Goal: Navigation & Orientation: Find specific page/section

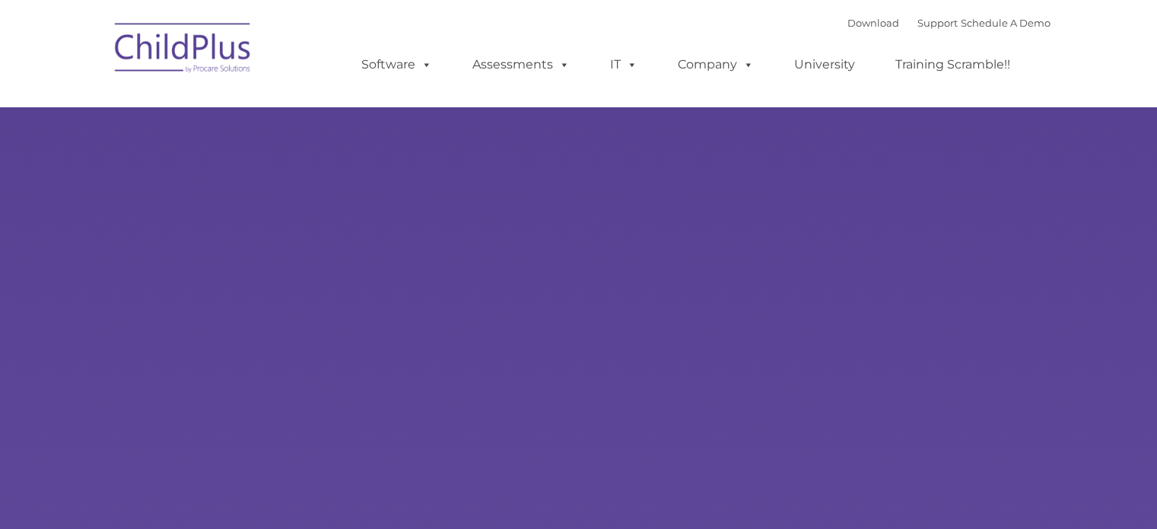
type input ""
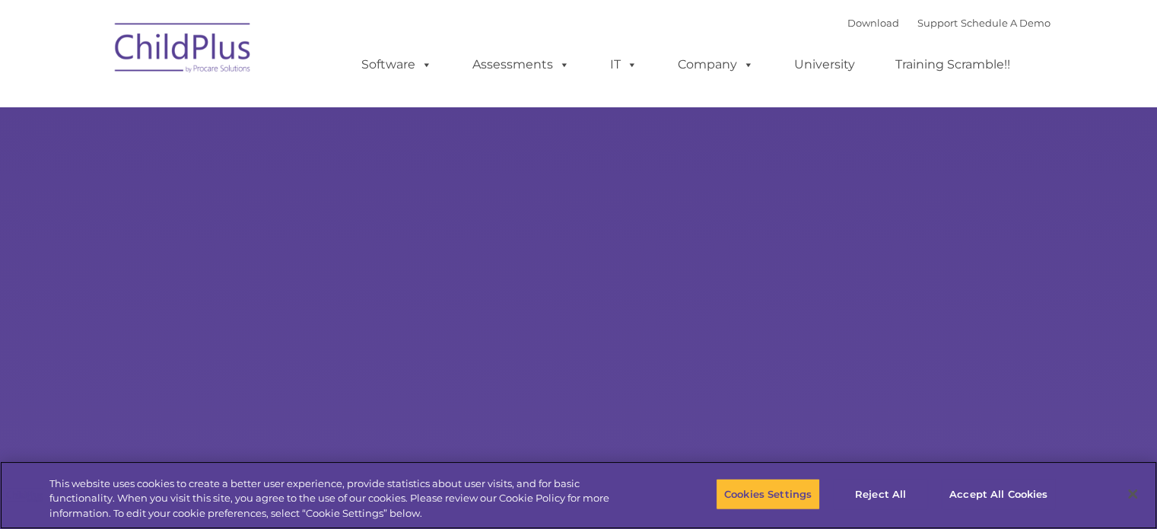
select select "MEDIUM"
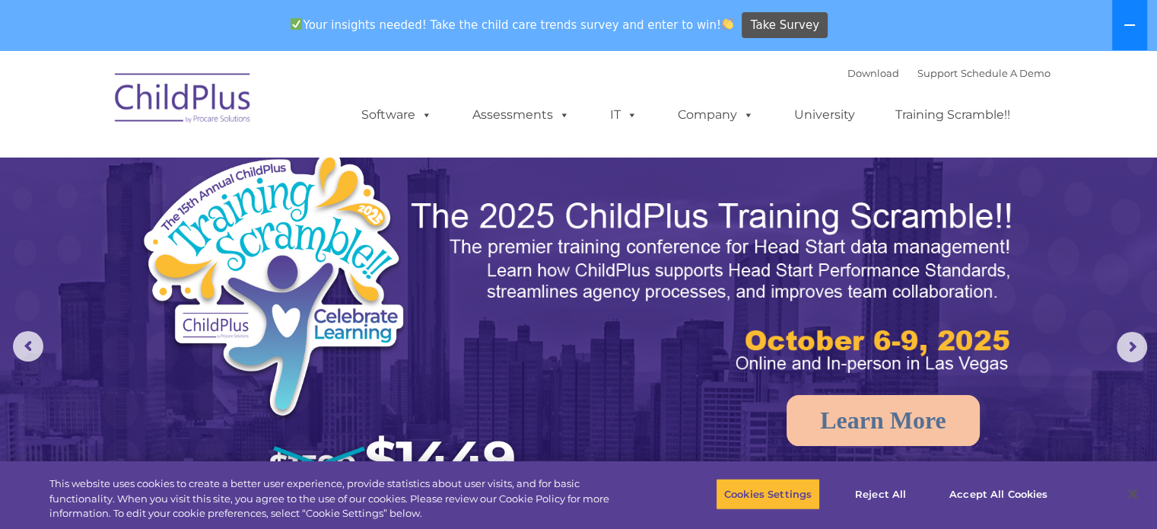
click at [1132, 37] on button at bounding box center [1129, 25] width 35 height 50
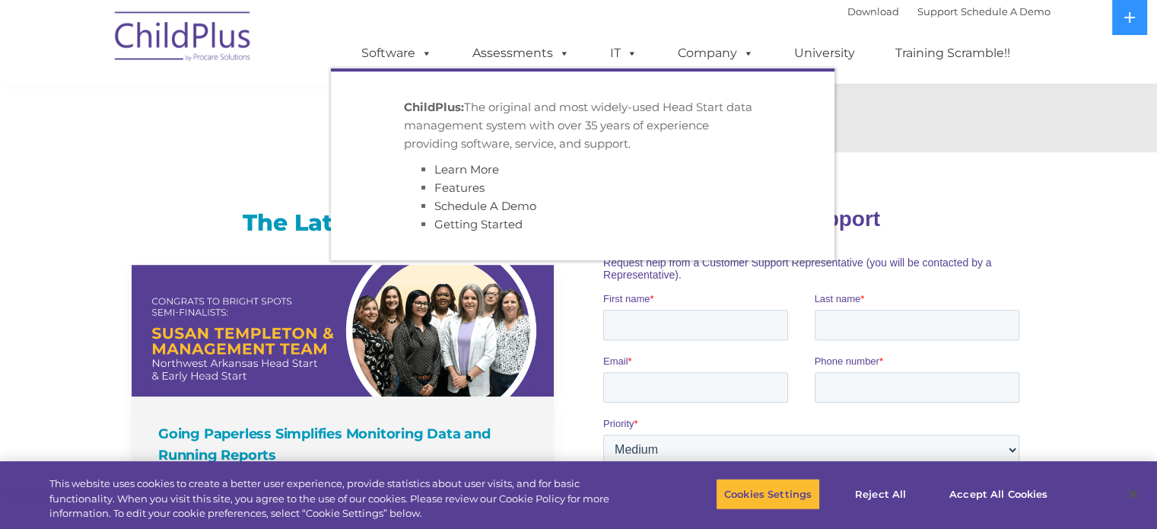
scroll to position [934, 0]
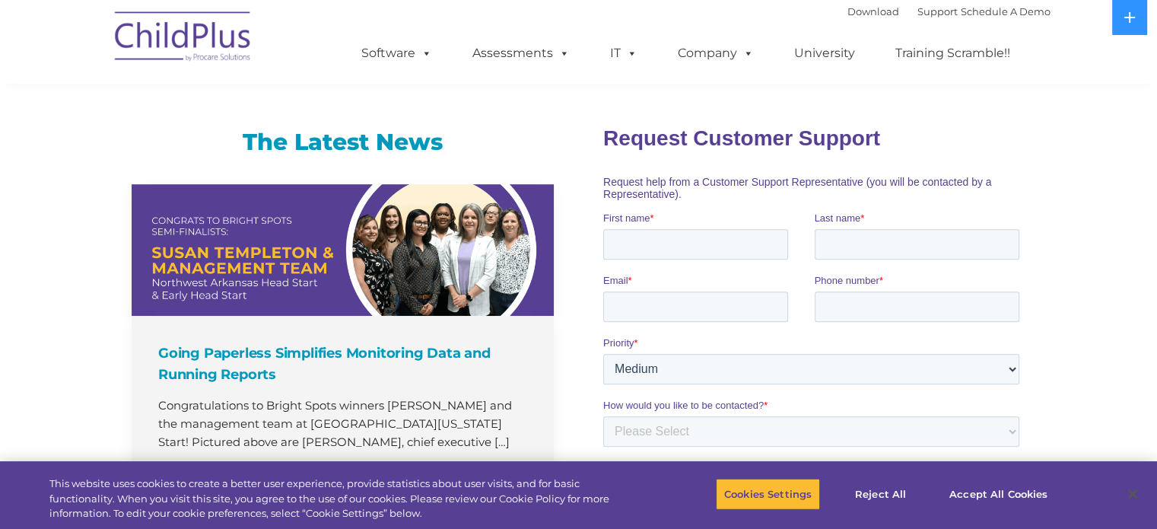
click at [998, 148] on h1 "Request Customer Support" at bounding box center [814, 137] width 422 height 24
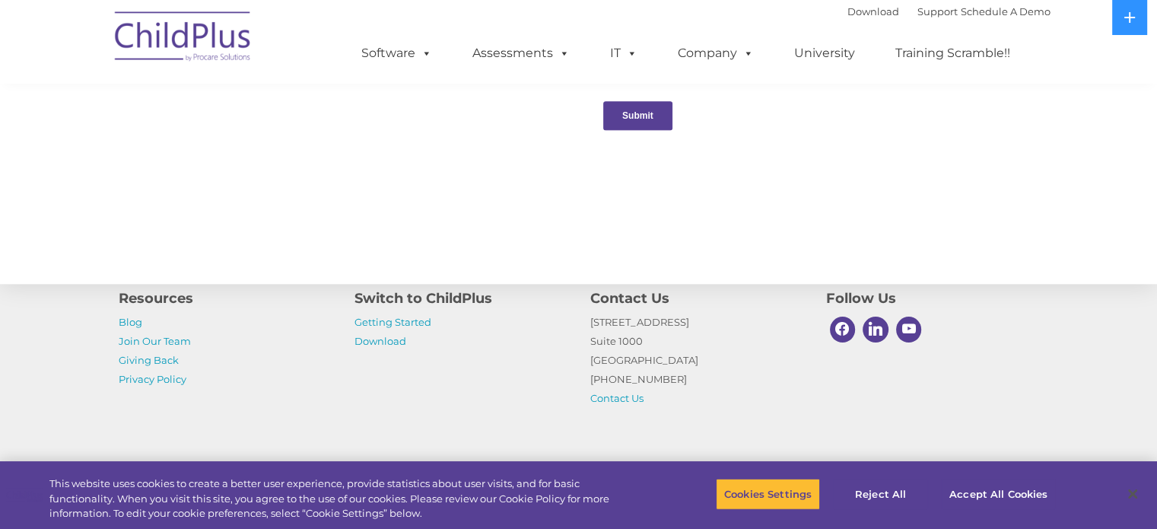
scroll to position [1697, 0]
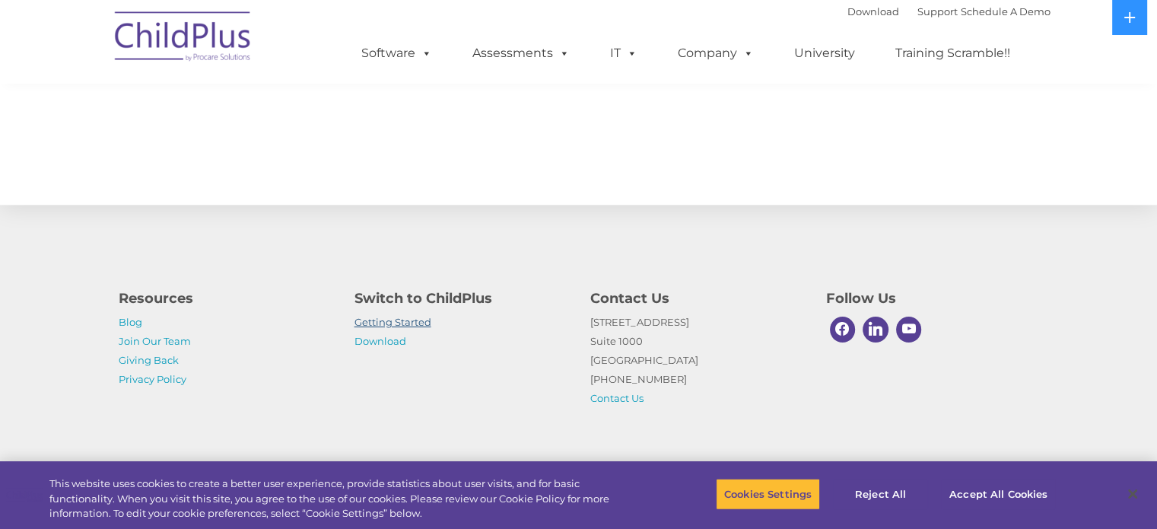
click at [392, 319] on link "Getting Started" at bounding box center [392, 322] width 77 height 12
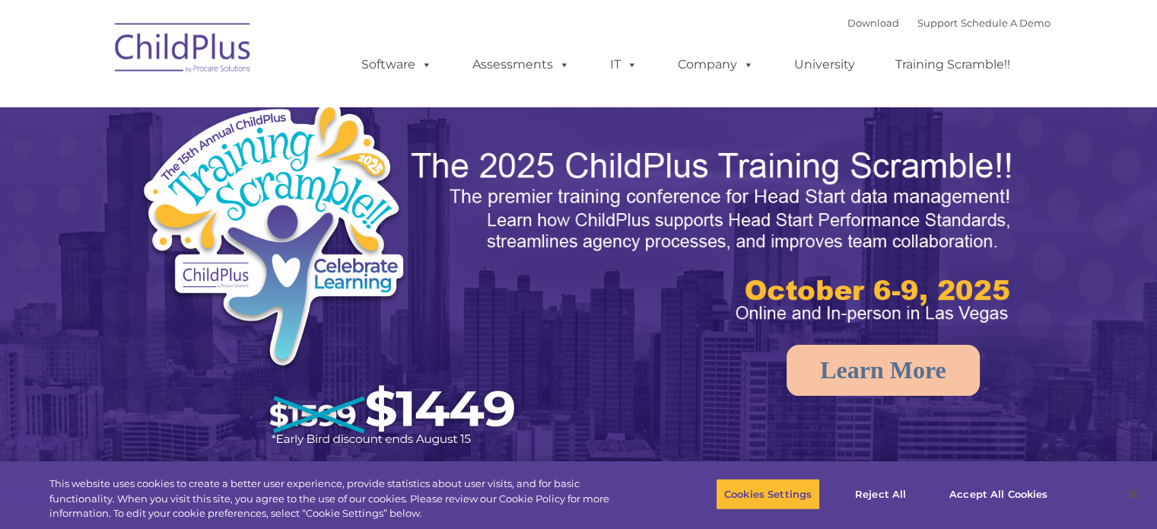
select select "MEDIUM"
click at [405, 63] on link "Software" at bounding box center [396, 64] width 101 height 30
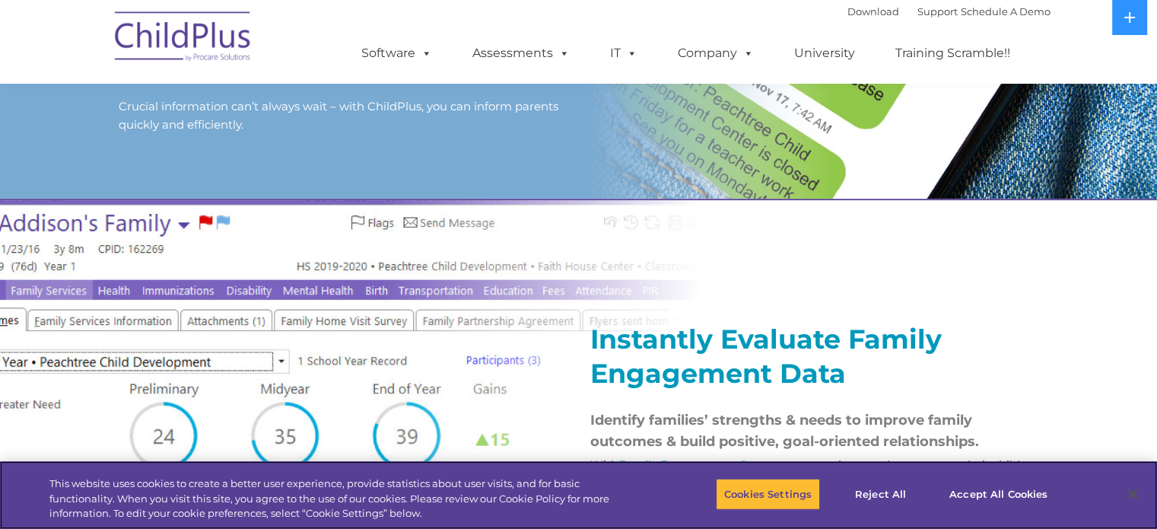
scroll to position [1290, 0]
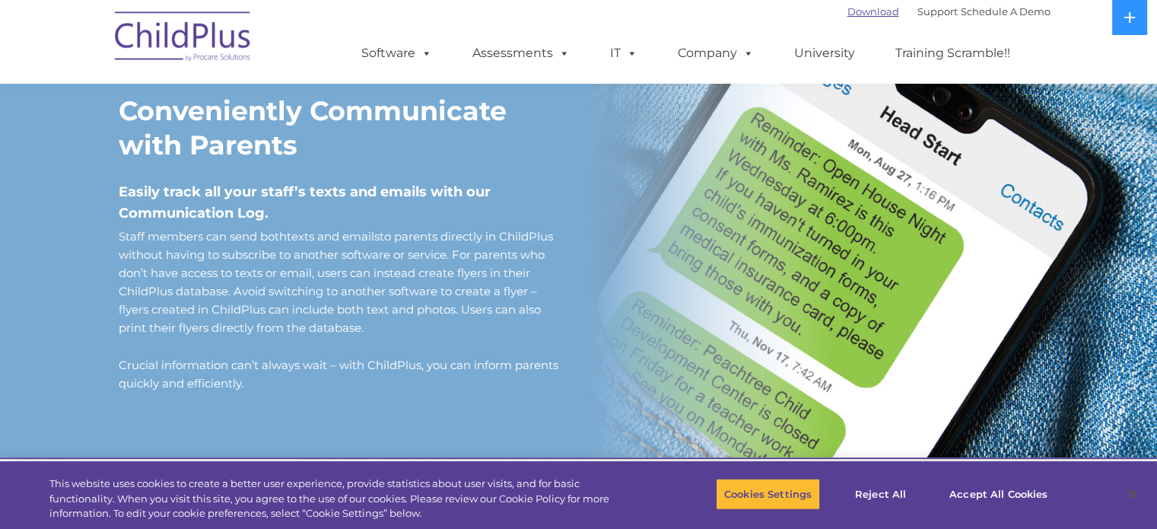
click at [847, 11] on link "Download" at bounding box center [873, 11] width 52 height 12
